Goal: Task Accomplishment & Management: Manage account settings

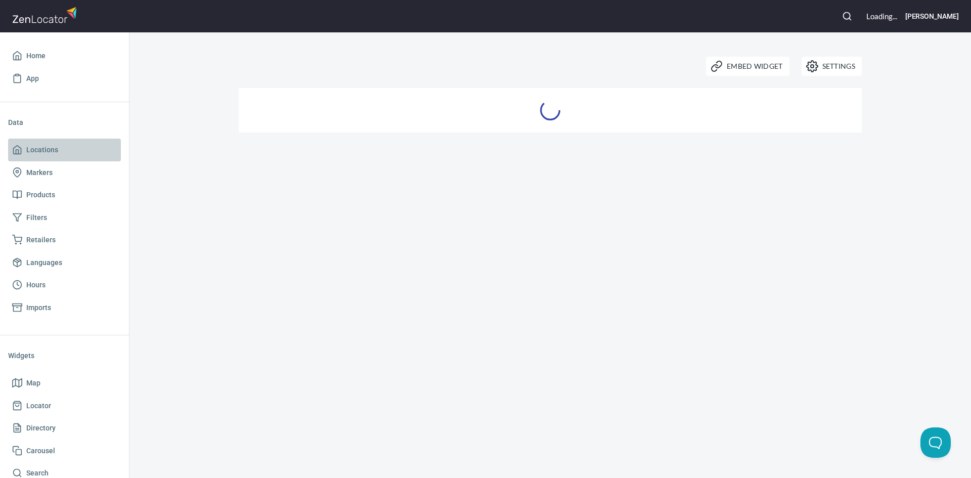
click at [88, 159] on link "Locations" at bounding box center [64, 150] width 113 height 23
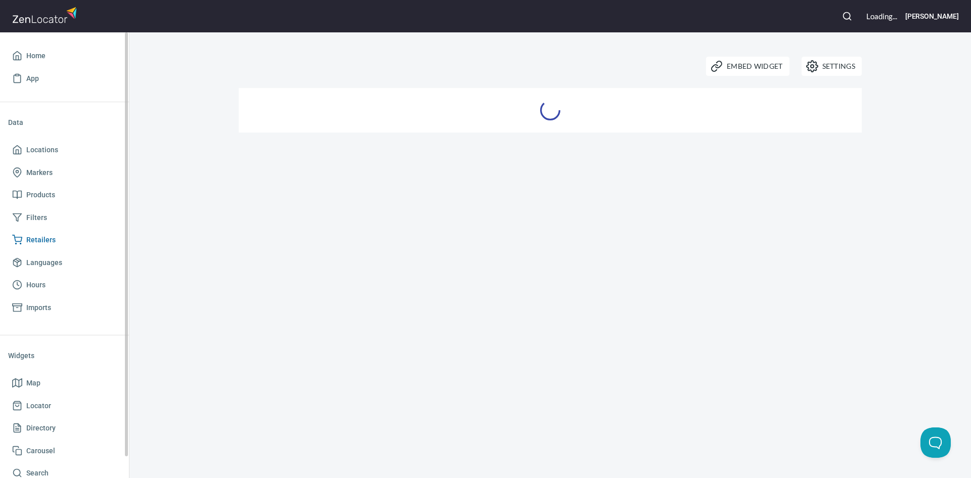
click at [61, 248] on link "Retailers" at bounding box center [64, 240] width 113 height 23
click at [70, 244] on span "Retailers" at bounding box center [64, 240] width 105 height 13
click at [40, 58] on span "Home" at bounding box center [35, 56] width 19 height 13
click at [52, 20] on img at bounding box center [46, 15] width 68 height 22
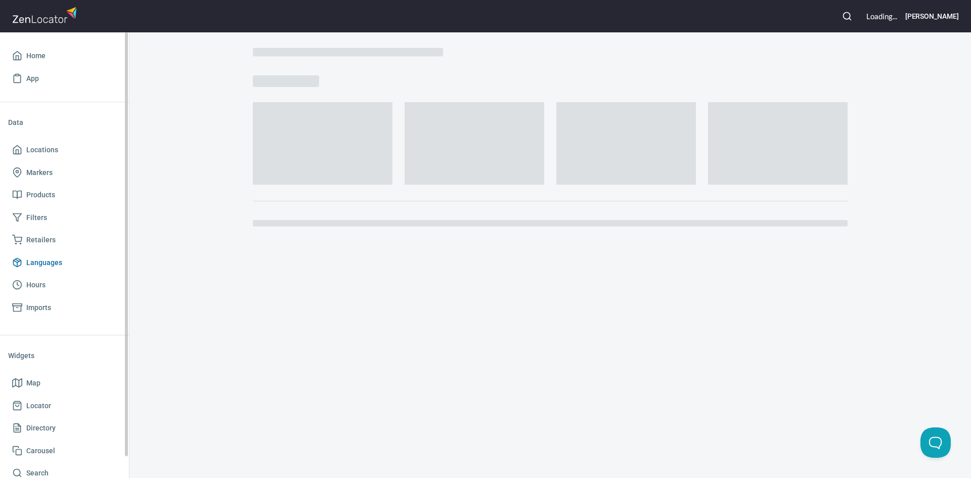
click at [23, 251] on link "Languages" at bounding box center [64, 262] width 113 height 23
click at [27, 242] on span "Retailers" at bounding box center [40, 240] width 29 height 13
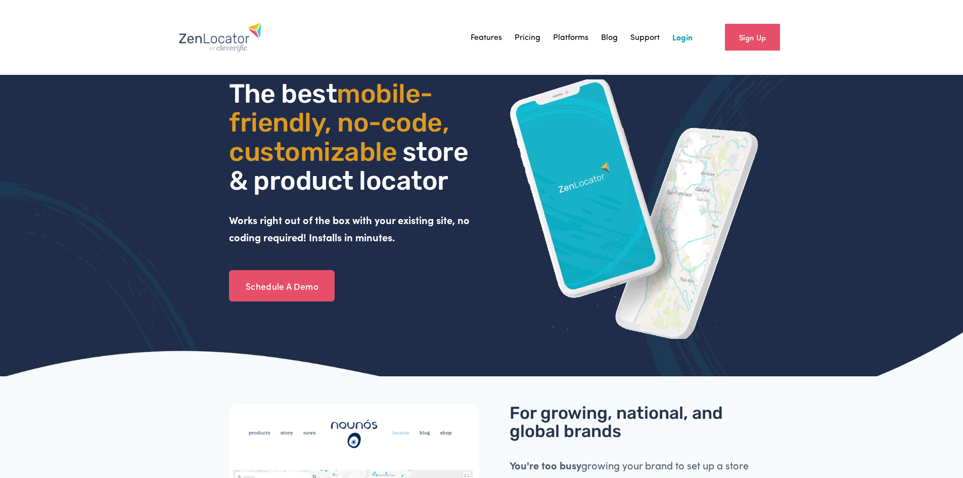
click at [688, 38] on link "Login" at bounding box center [682, 37] width 20 height 15
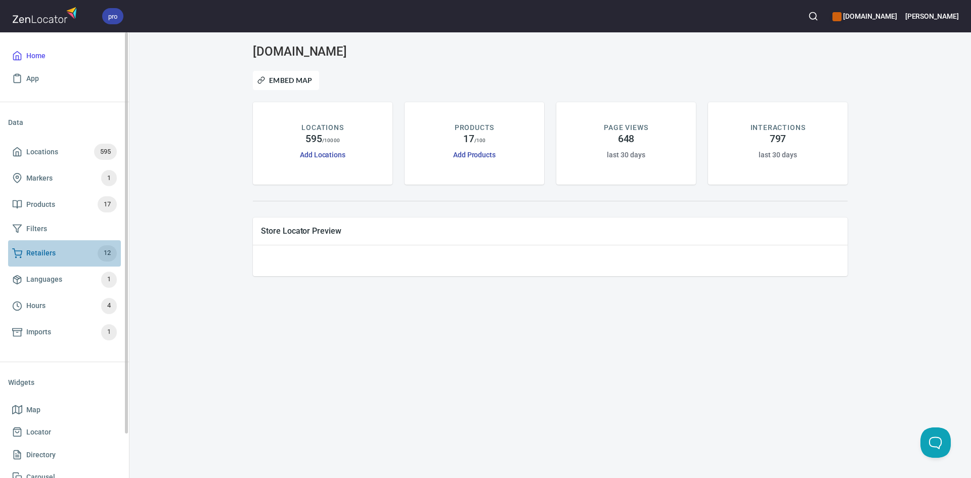
click at [58, 241] on link "Retailers 12" at bounding box center [64, 253] width 113 height 26
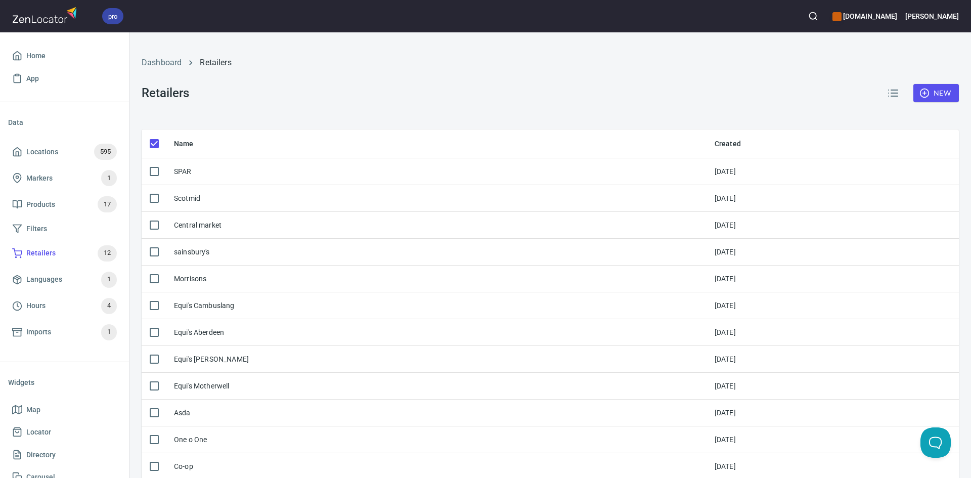
checkbox input "false"
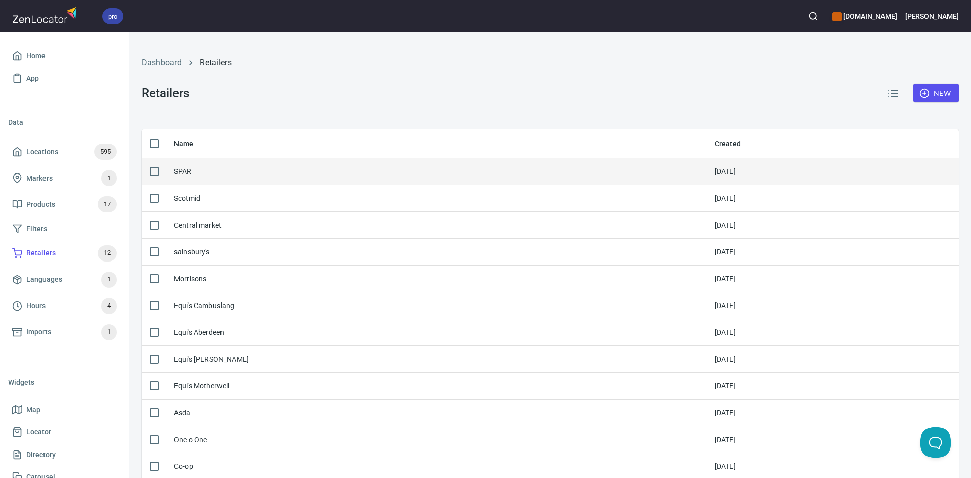
click at [381, 167] on div "SPAR" at bounding box center [436, 171] width 524 height 10
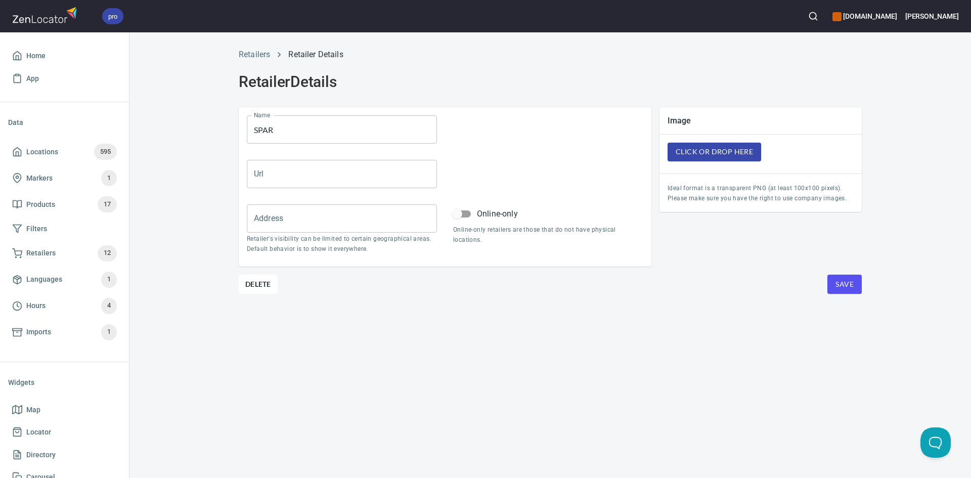
click at [278, 58] on icon "breadcrumb" at bounding box center [279, 55] width 10 height 10
click at [268, 58] on link "Retailers" at bounding box center [254, 55] width 31 height 10
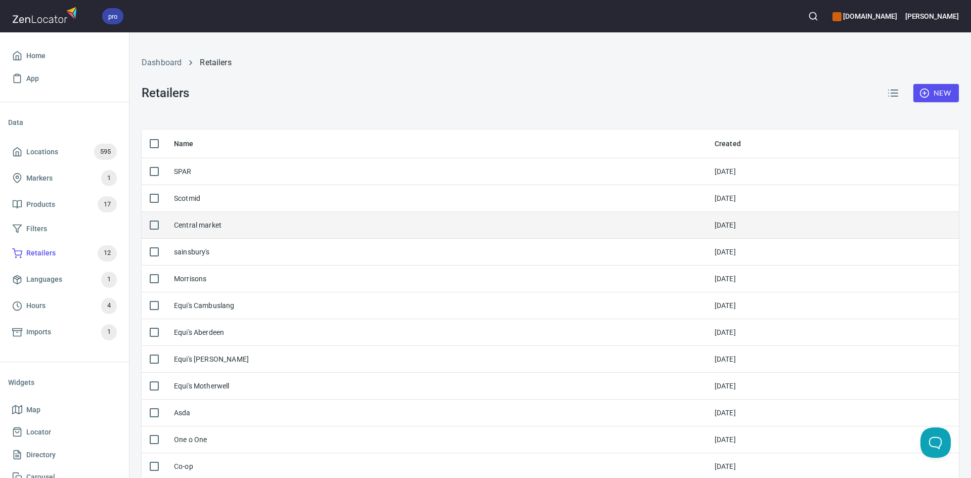
click at [264, 215] on td "Central market" at bounding box center [436, 225] width 540 height 27
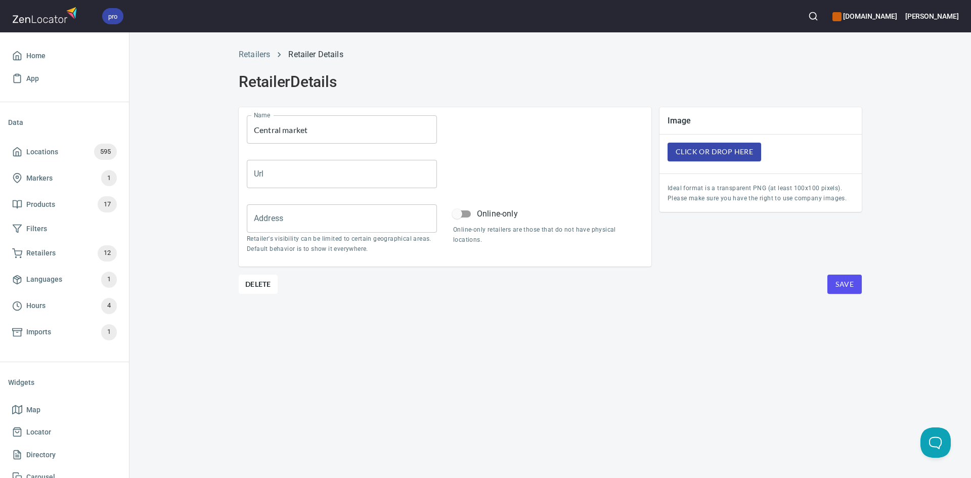
click at [289, 129] on input "Central market" at bounding box center [342, 129] width 190 height 28
type input "Central Market"
click at [264, 54] on link "Retailers" at bounding box center [254, 55] width 31 height 10
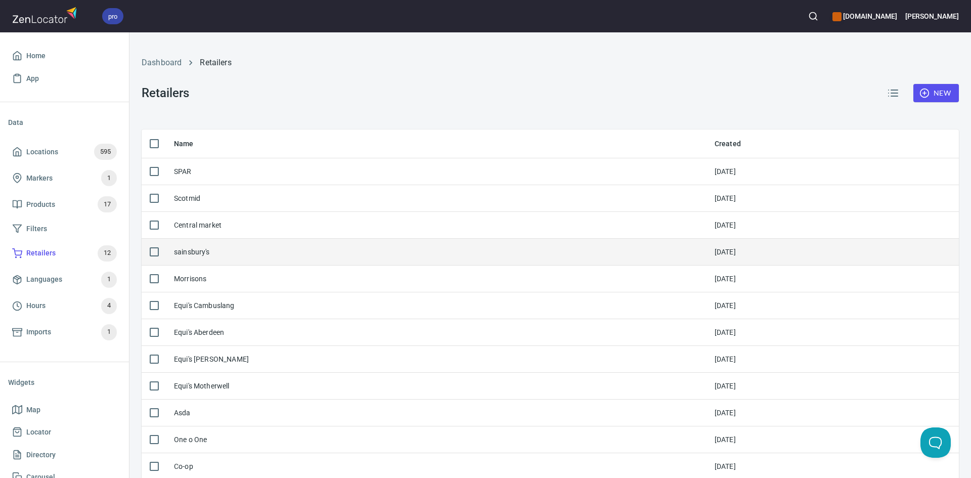
click at [283, 246] on td "sainsbury's" at bounding box center [436, 252] width 540 height 27
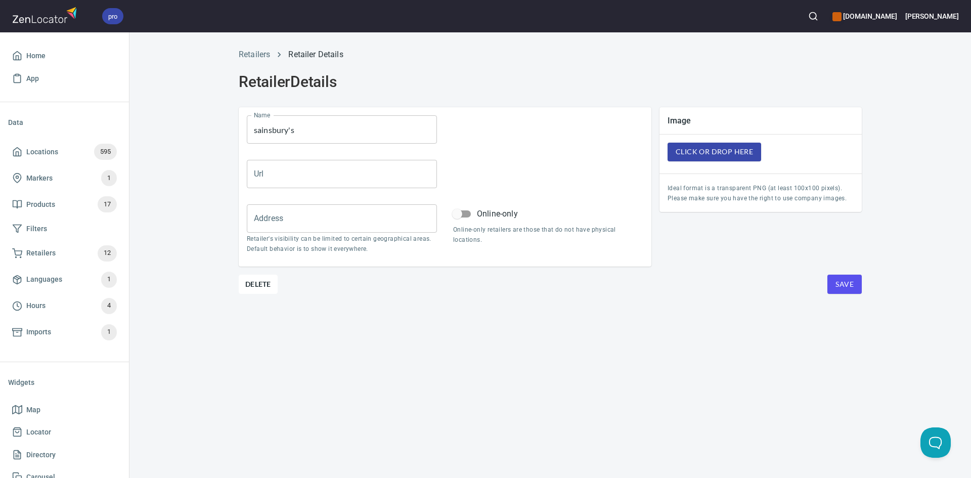
click at [256, 130] on input "sainsbury's" at bounding box center [342, 129] width 190 height 28
type input "Sainsbury's"
click at [261, 55] on link "Retailers" at bounding box center [254, 55] width 31 height 10
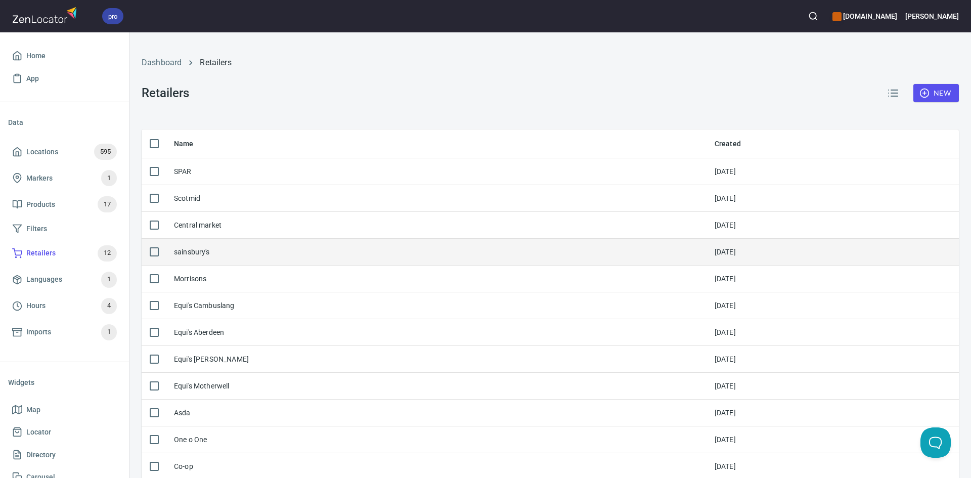
click at [238, 251] on div "sainsbury's" at bounding box center [436, 252] width 524 height 10
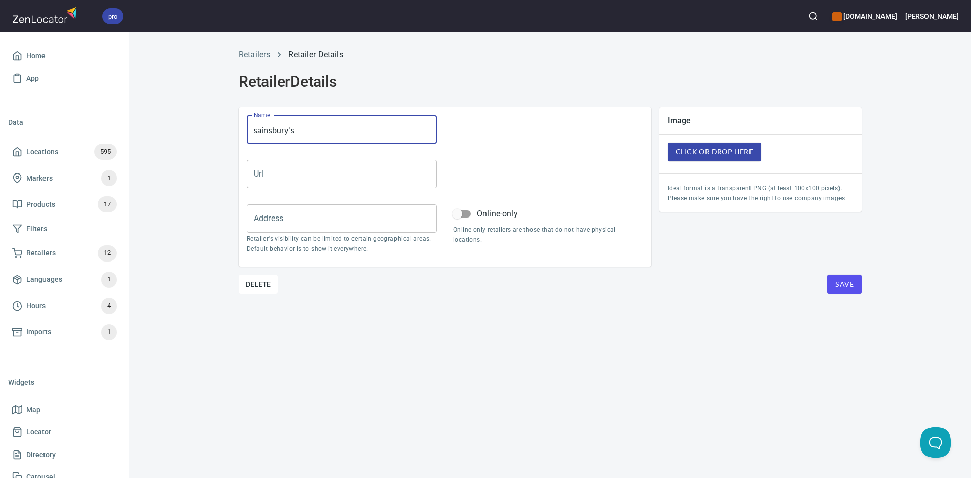
click at [256, 130] on input "sainsbury's" at bounding box center [342, 129] width 190 height 28
type input "Sainsbury's"
click at [829, 299] on div "Retailers Retailer Details Retailer Details Name Sainsbury's Name Url Url Addre…" at bounding box center [549, 254] width 841 height 445
click at [836, 284] on span "Save" at bounding box center [844, 284] width 18 height 13
click at [266, 51] on link "Retailers" at bounding box center [254, 55] width 31 height 10
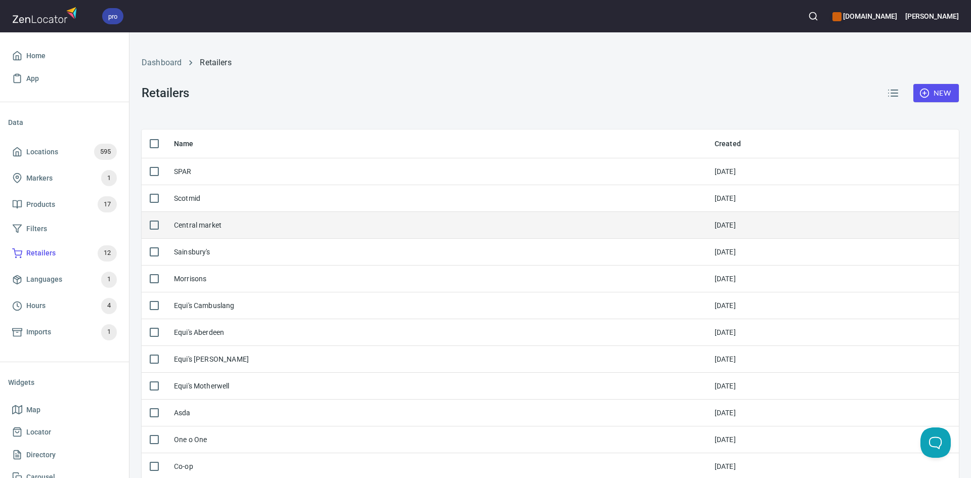
click at [223, 219] on td "Central market" at bounding box center [436, 225] width 540 height 27
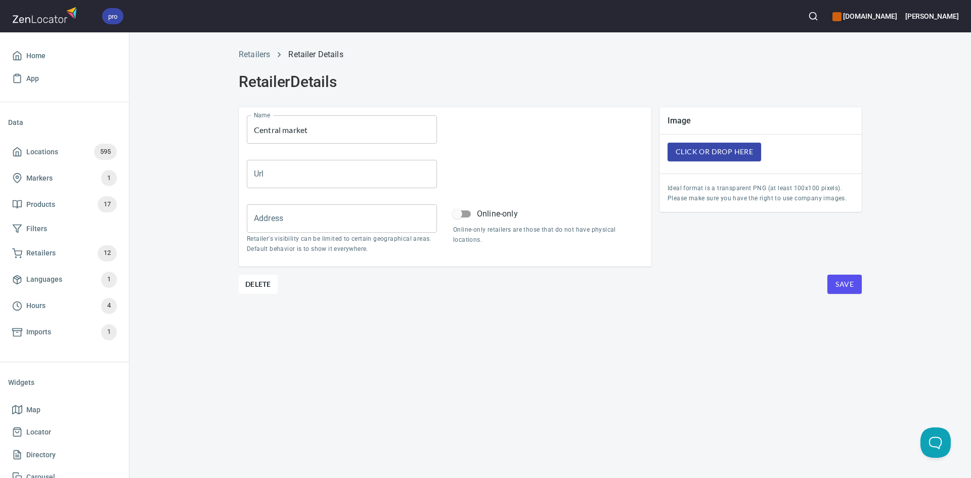
click at [282, 127] on input "Central market" at bounding box center [342, 129] width 190 height 28
click at [289, 127] on input "Central market" at bounding box center [342, 129] width 190 height 28
type input "Central Market"
click at [853, 280] on button "Save" at bounding box center [844, 284] width 34 height 19
click at [257, 57] on link "Retailers" at bounding box center [254, 55] width 31 height 10
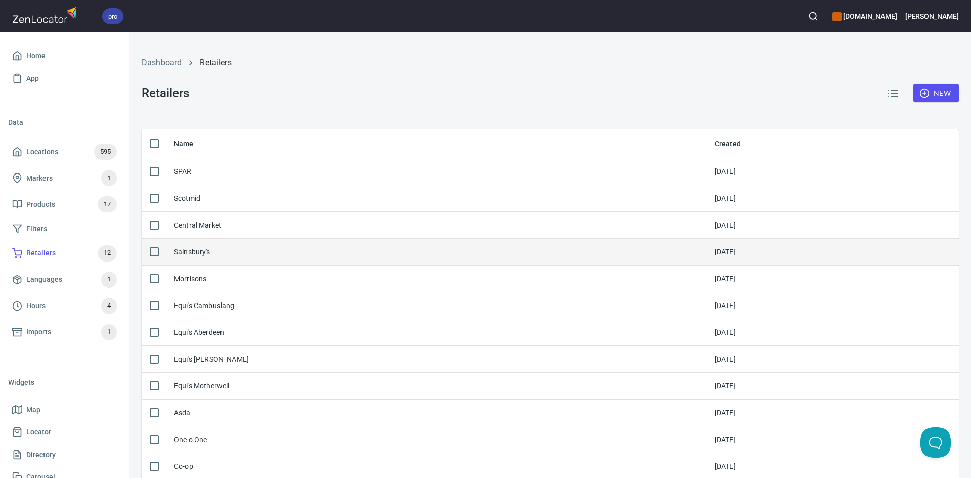
click at [183, 250] on div "Sainsbury's" at bounding box center [192, 252] width 36 height 10
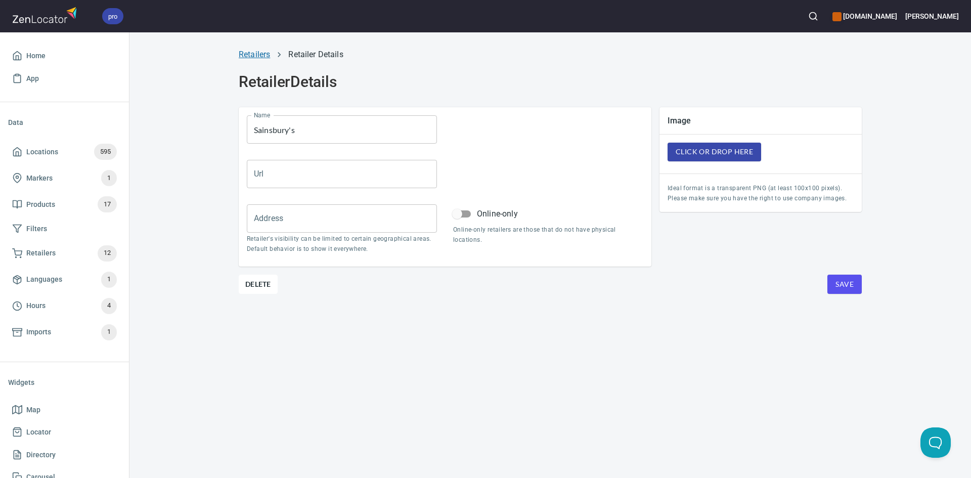
click at [268, 56] on link "Retailers" at bounding box center [254, 55] width 31 height 10
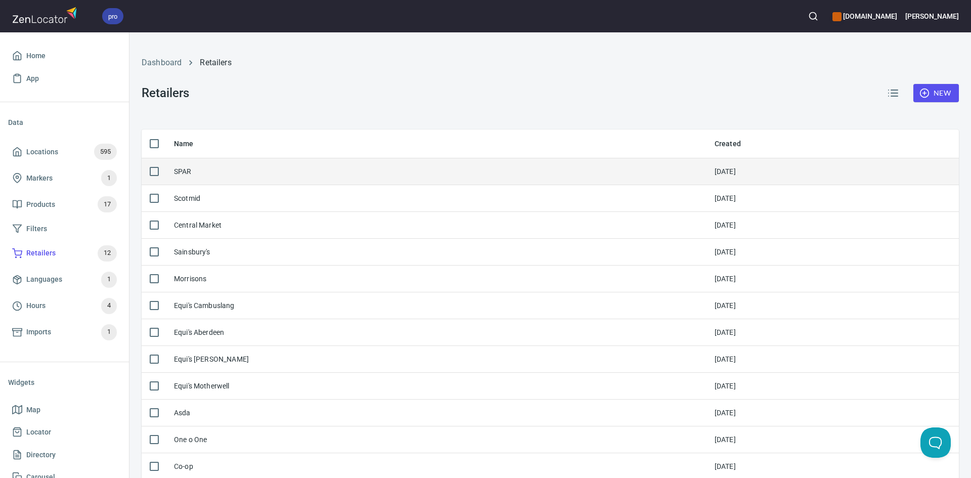
click at [233, 167] on div "SPAR" at bounding box center [436, 171] width 524 height 10
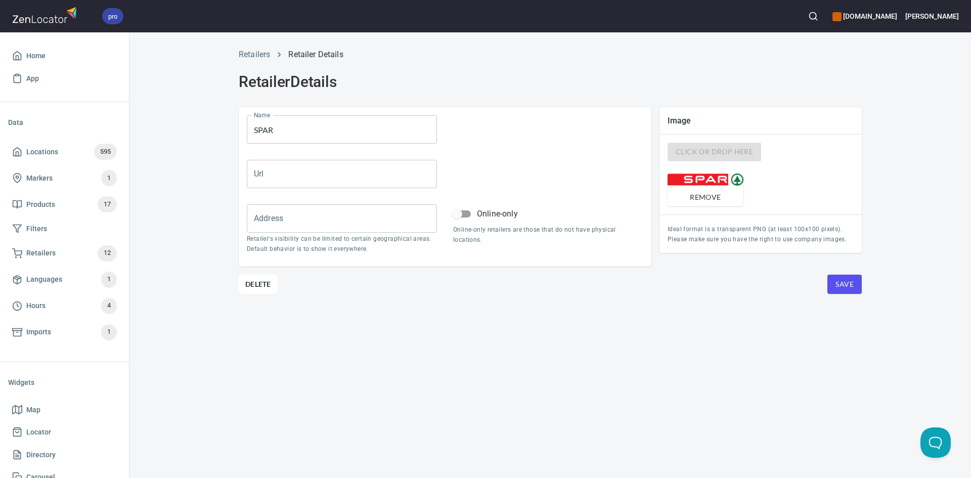
click at [847, 278] on span "Save" at bounding box center [844, 284] width 18 height 13
click at [852, 282] on span "Save" at bounding box center [844, 284] width 18 height 13
click at [266, 57] on link "Retailers" at bounding box center [254, 55] width 31 height 10
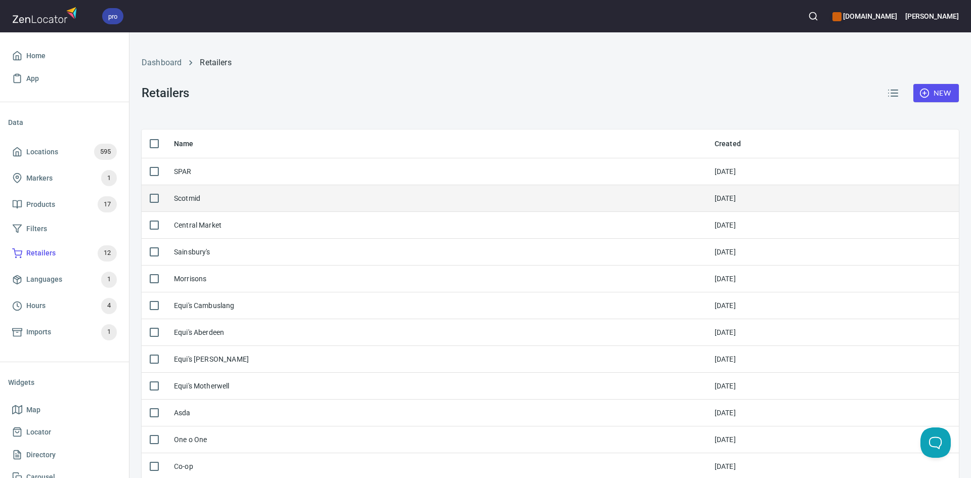
click at [210, 192] on td "Scotmid" at bounding box center [436, 198] width 540 height 27
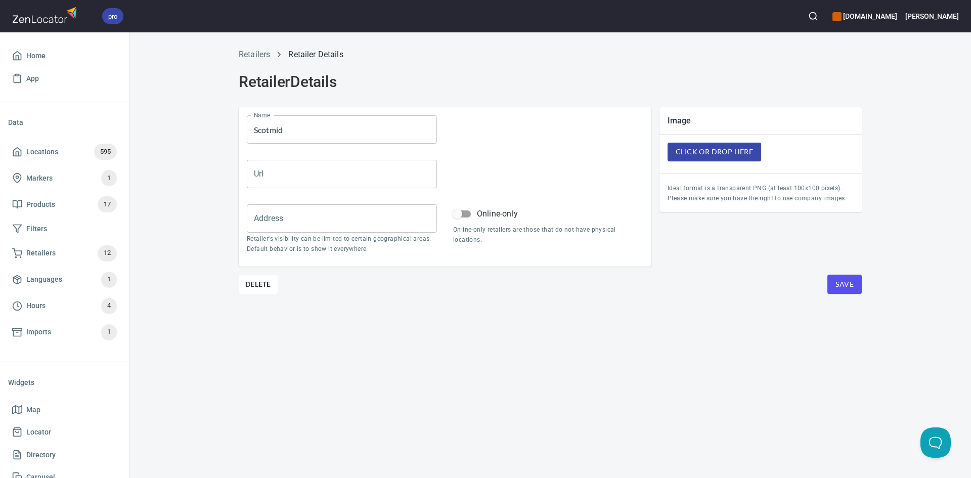
click at [754, 294] on div "Delete Save" at bounding box center [550, 284] width 623 height 19
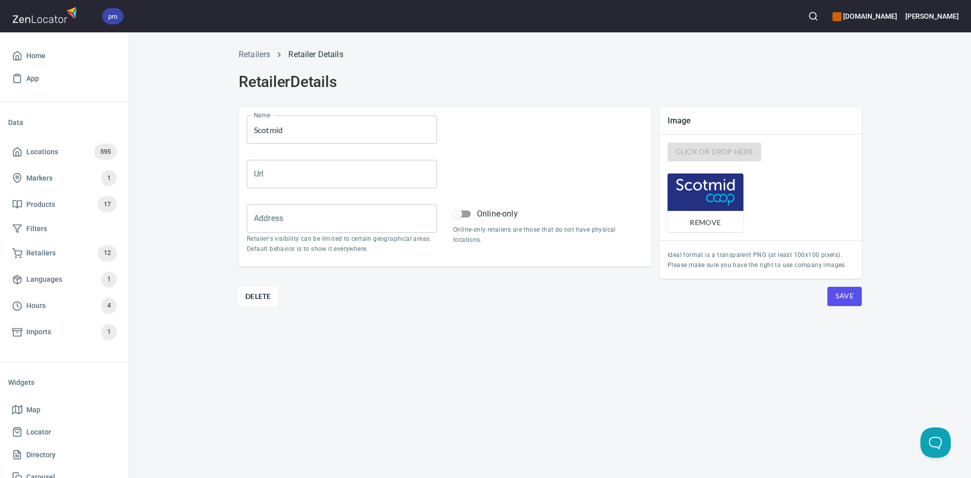
click at [848, 294] on span "Save" at bounding box center [844, 296] width 18 height 13
click at [257, 49] on li "Retailers" at bounding box center [254, 55] width 31 height 12
click at [260, 53] on link "Retailers" at bounding box center [254, 55] width 31 height 10
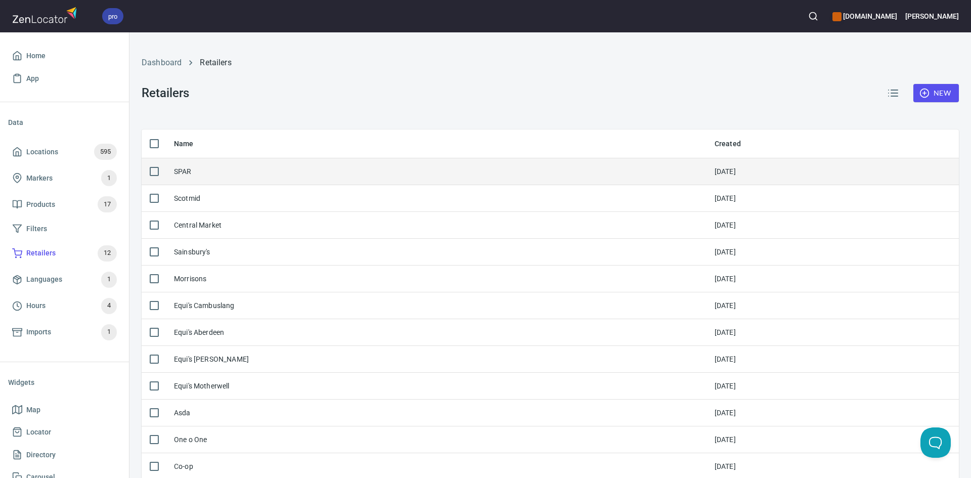
click at [180, 169] on div "SPAR" at bounding box center [183, 171] width 18 height 10
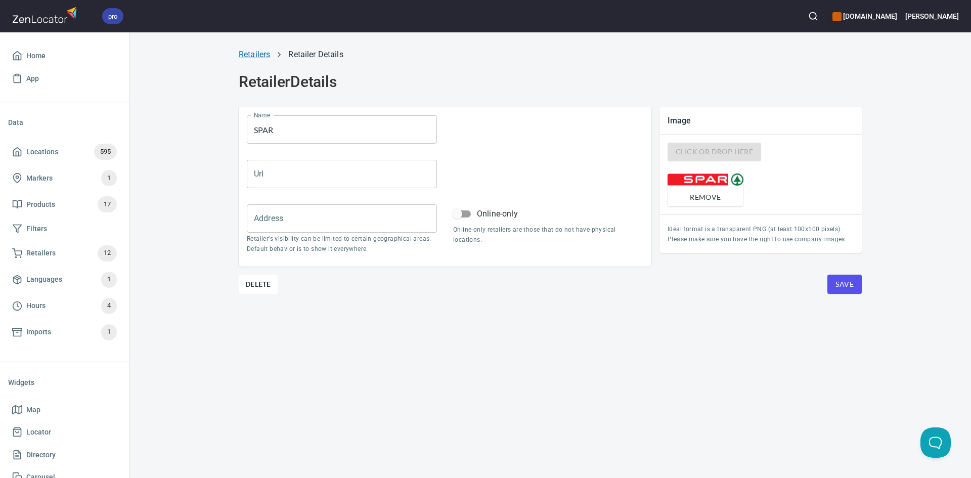
click at [262, 51] on link "Retailers" at bounding box center [254, 55] width 31 height 10
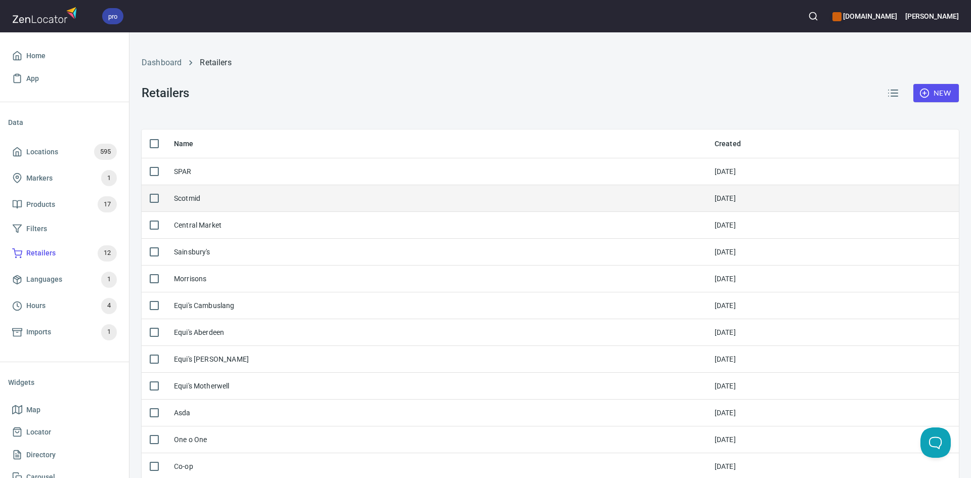
click at [194, 197] on div "Scotmid" at bounding box center [187, 198] width 26 height 10
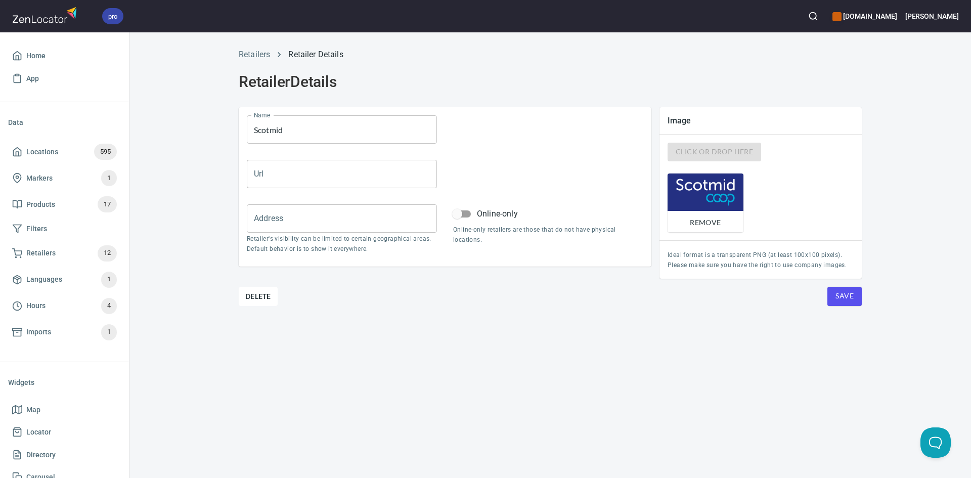
click at [274, 55] on ol "Retailers Retailer Details" at bounding box center [550, 55] width 623 height 12
click at [266, 54] on link "Retailers" at bounding box center [254, 55] width 31 height 10
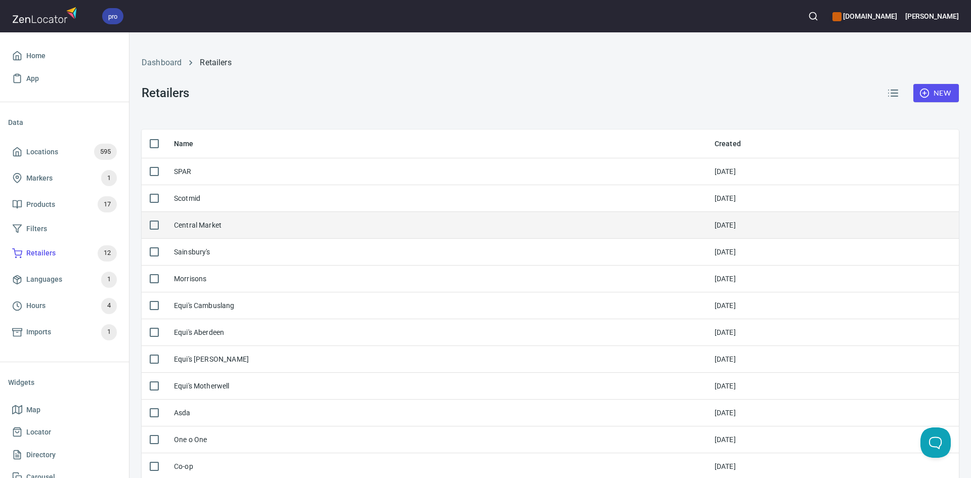
click at [203, 229] on div "Central Market" at bounding box center [198, 225] width 48 height 10
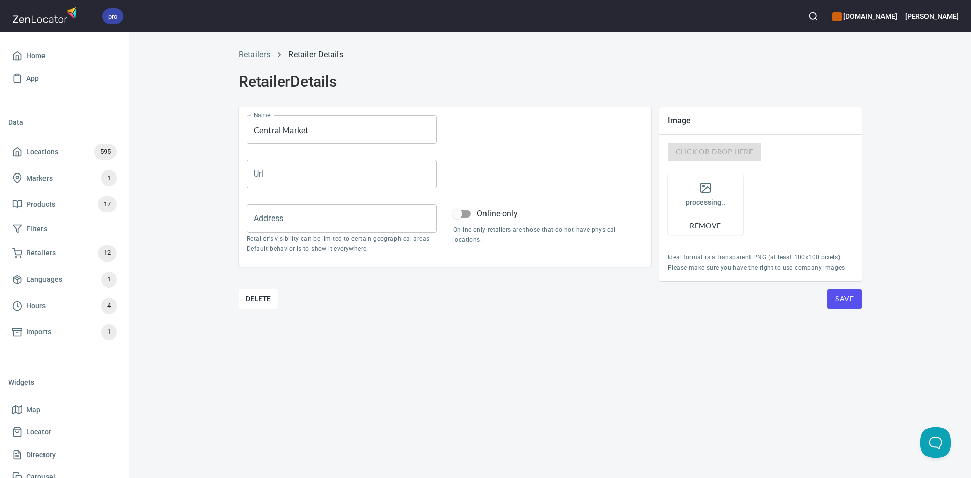
click at [705, 335] on div "Retailers Retailer Details Retailer Details Name Central Market Name Url Url Ad…" at bounding box center [549, 254] width 841 height 445
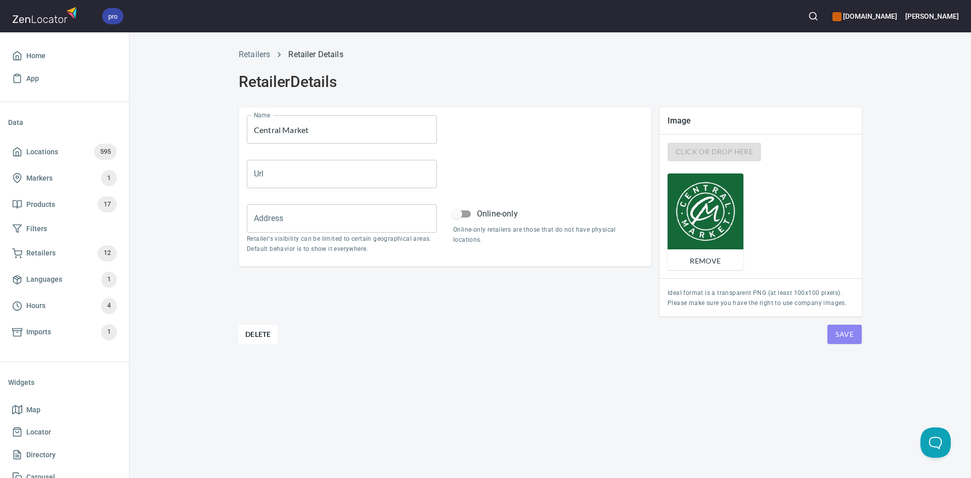
click at [837, 330] on span "Save" at bounding box center [844, 334] width 18 height 13
click at [264, 54] on link "Retailers" at bounding box center [254, 55] width 31 height 10
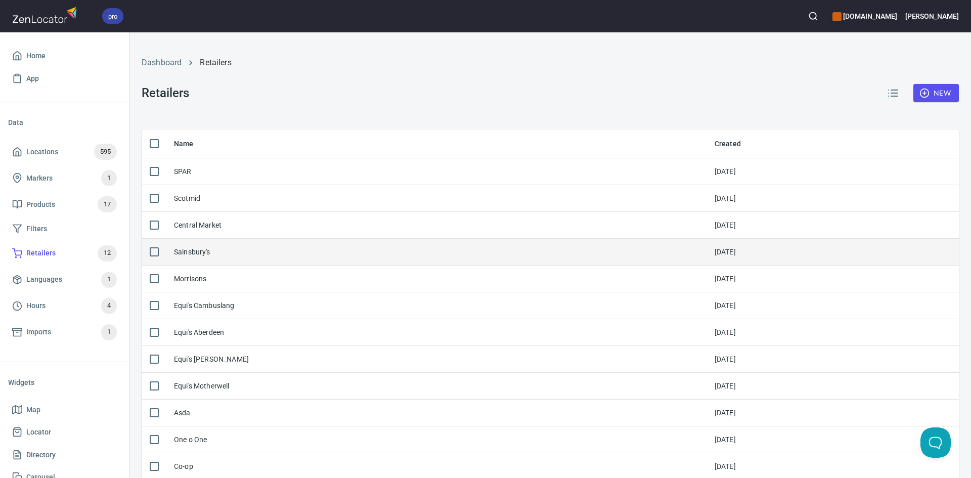
click at [196, 245] on td "Sainsbury's" at bounding box center [436, 252] width 540 height 27
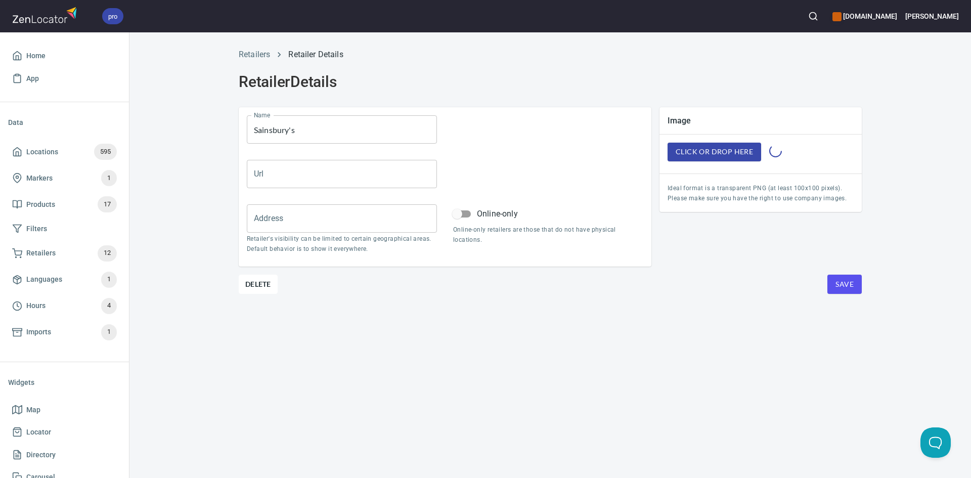
click at [754, 324] on div "Retailers Retailer Details Retailer Details Name Sainsbury's Name Url Url Addre…" at bounding box center [549, 254] width 841 height 445
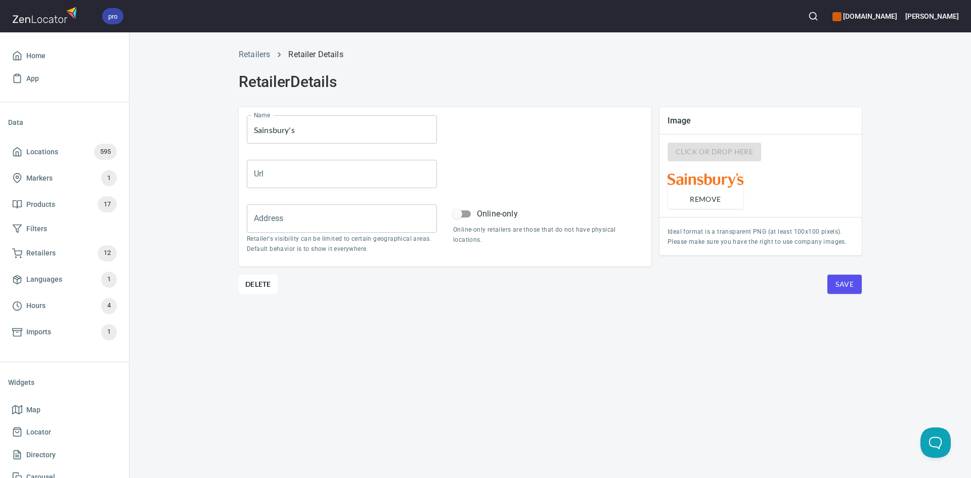
click at [851, 284] on span "Save" at bounding box center [844, 284] width 18 height 13
click at [268, 56] on link "Retailers" at bounding box center [254, 55] width 31 height 10
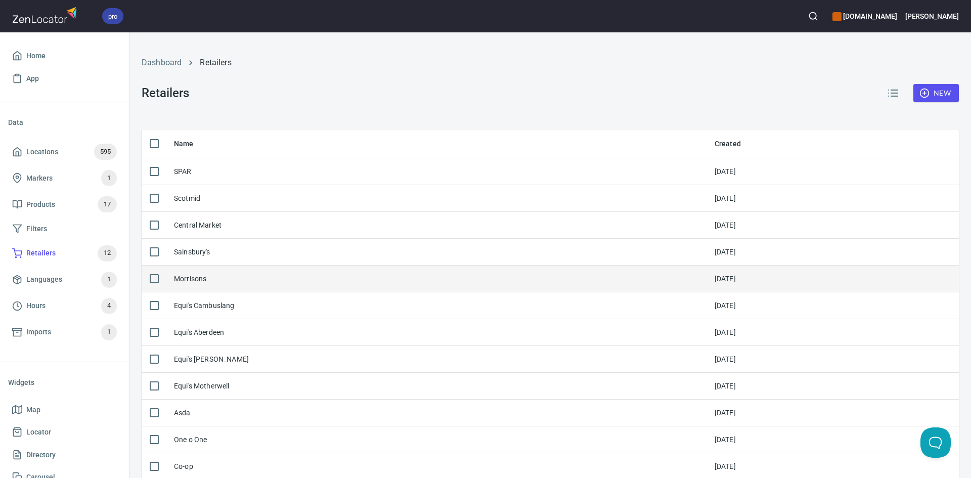
click at [190, 277] on div "Morrisons" at bounding box center [190, 279] width 32 height 10
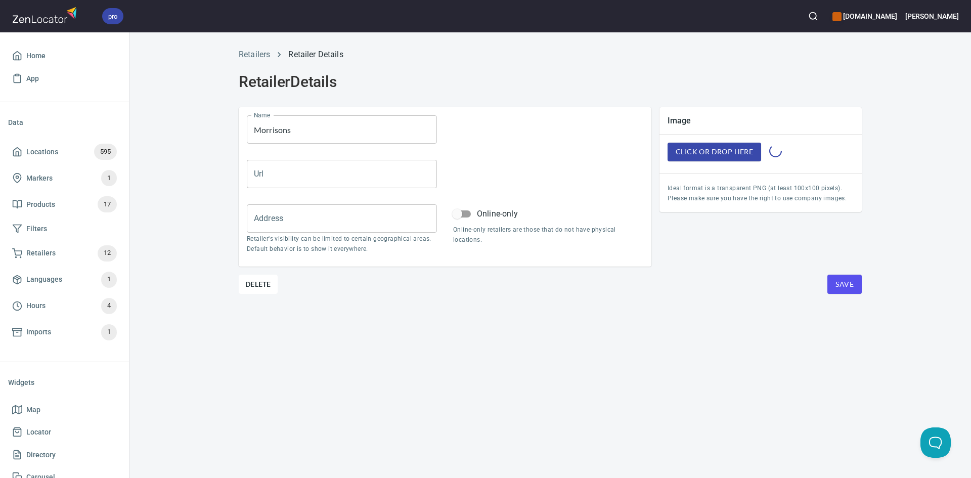
click at [774, 431] on div "Retailers Retailer Details Retailer Details Name Morrisons Name Url Url Address…" at bounding box center [549, 254] width 841 height 445
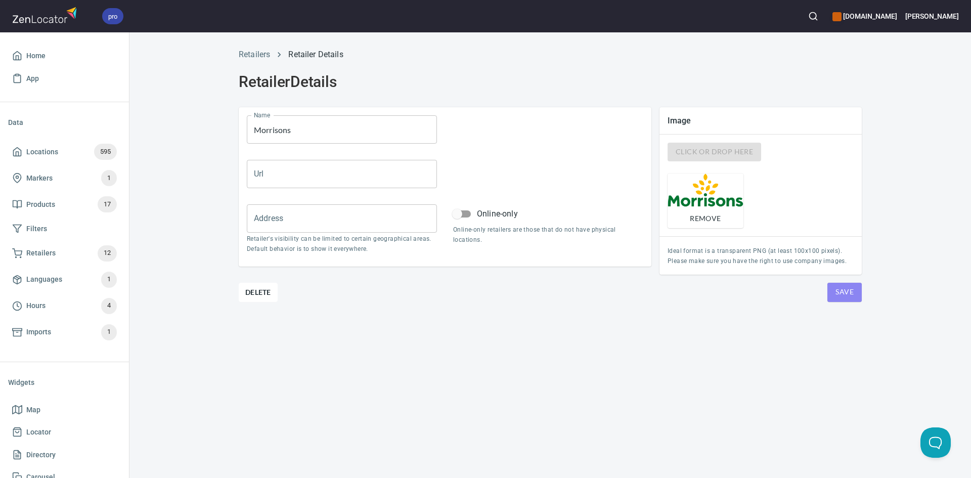
click at [842, 300] on button "Save" at bounding box center [844, 292] width 34 height 19
click at [257, 51] on link "Retailers" at bounding box center [254, 55] width 31 height 10
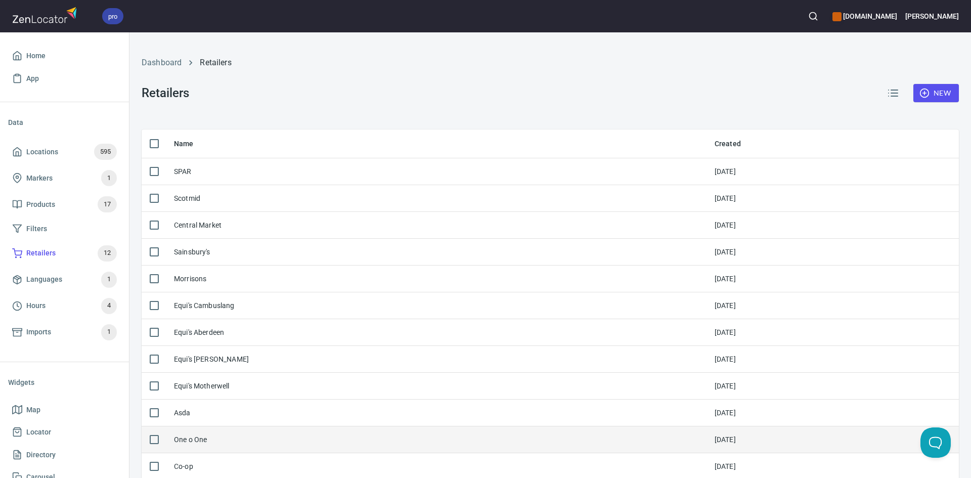
click at [197, 438] on div "One o One" at bounding box center [190, 439] width 33 height 10
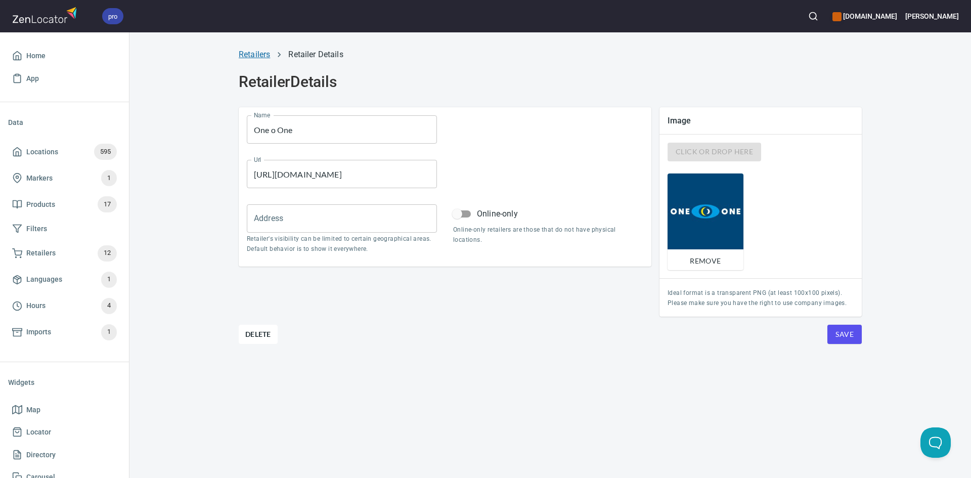
click at [254, 53] on link "Retailers" at bounding box center [254, 55] width 31 height 10
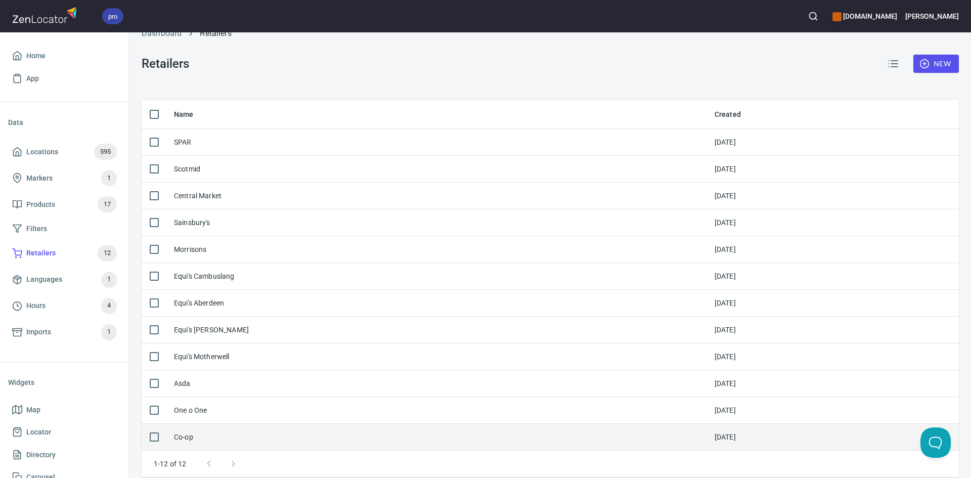
scroll to position [40, 0]
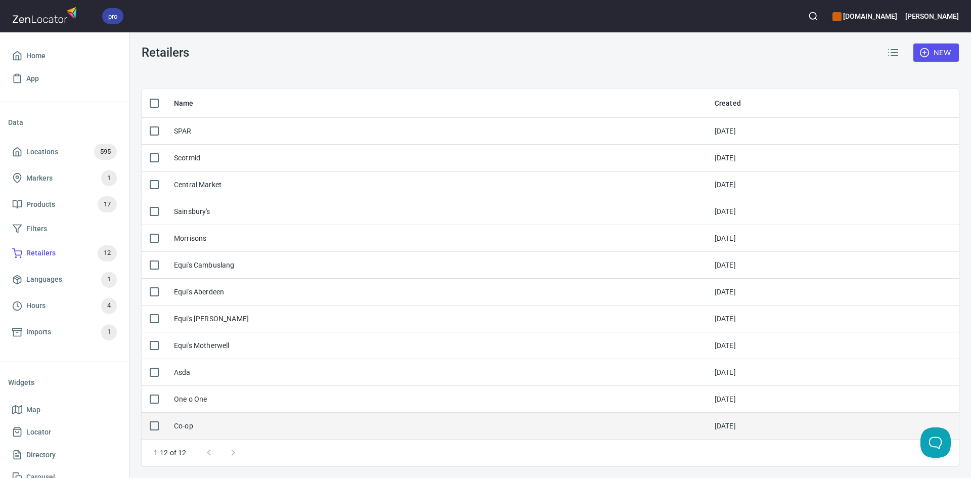
click at [185, 429] on div "Co-op" at bounding box center [183, 426] width 19 height 10
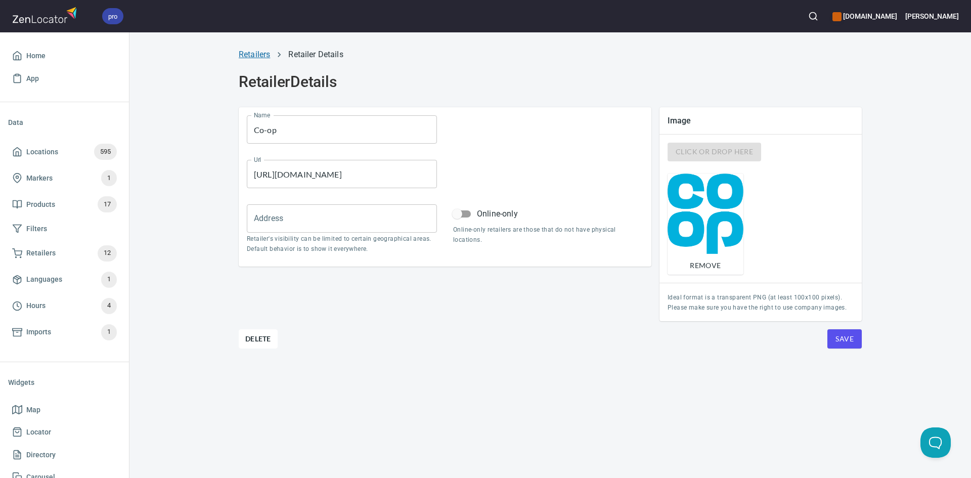
click at [255, 56] on link "Retailers" at bounding box center [254, 55] width 31 height 10
